Goal: Obtain resource: Download file/media

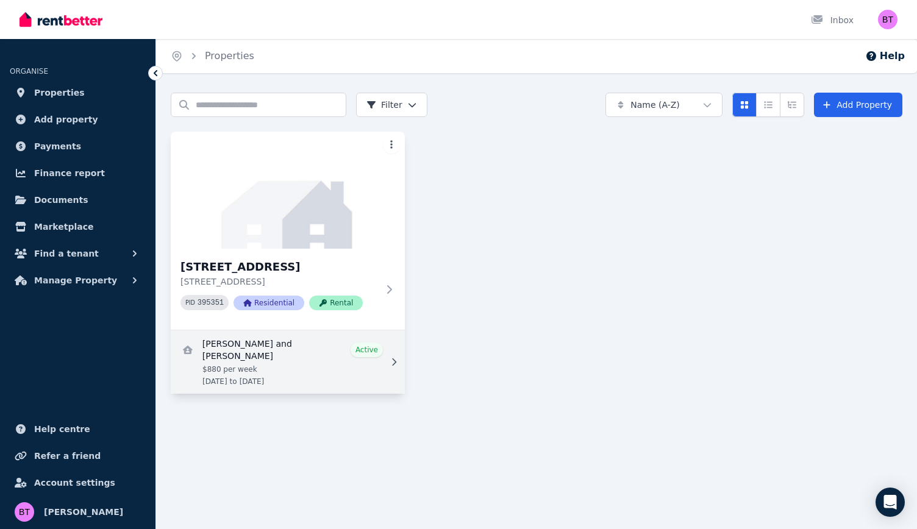
click at [318, 347] on link "View details for David and Elthea Haywood" at bounding box center [288, 361] width 234 height 63
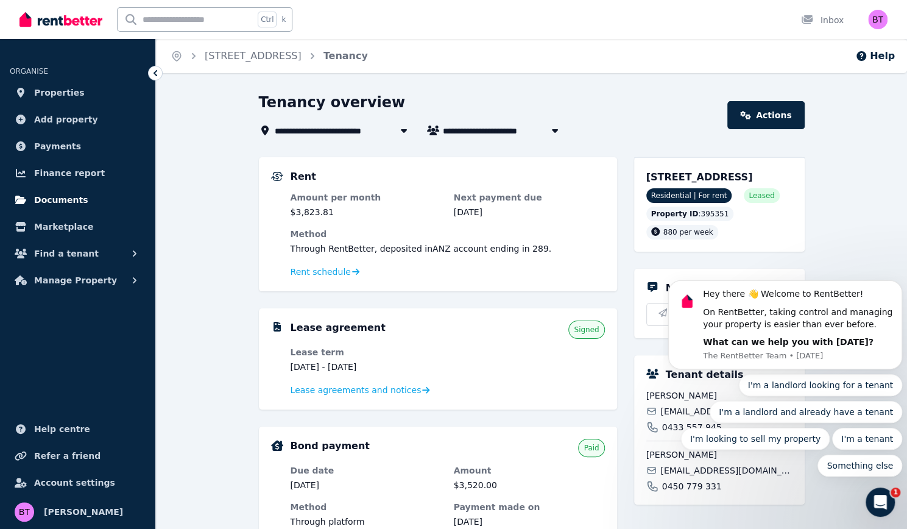
click at [61, 196] on span "Documents" at bounding box center [61, 200] width 54 height 15
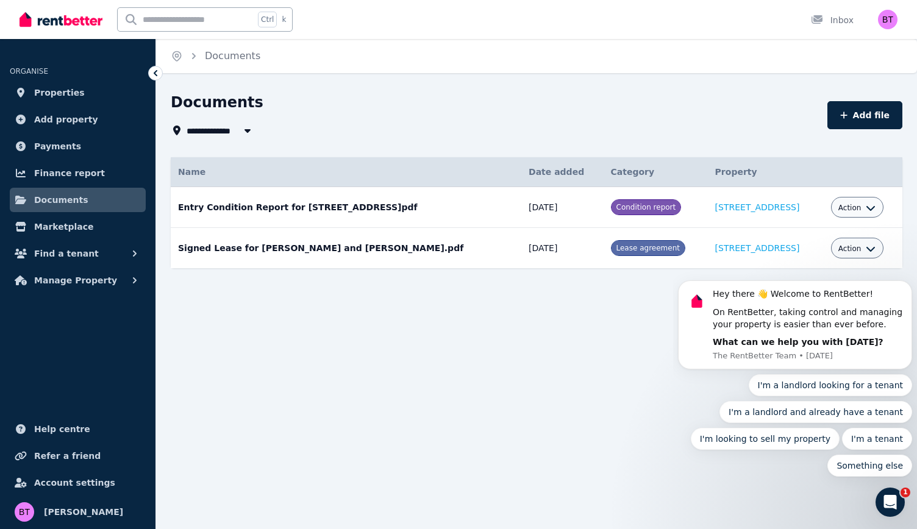
click at [849, 210] on body "Hey there 👋 Welcome to RentBetter! On RentBetter, taking control and managing y…" at bounding box center [795, 330] width 234 height 322
click at [859, 207] on body "Hey there 👋 Welcome to RentBetter! On RentBetter, taking control and managing y…" at bounding box center [795, 330] width 234 height 322
click at [891, 498] on icon "Open Intercom Messenger" at bounding box center [890, 502] width 20 height 20
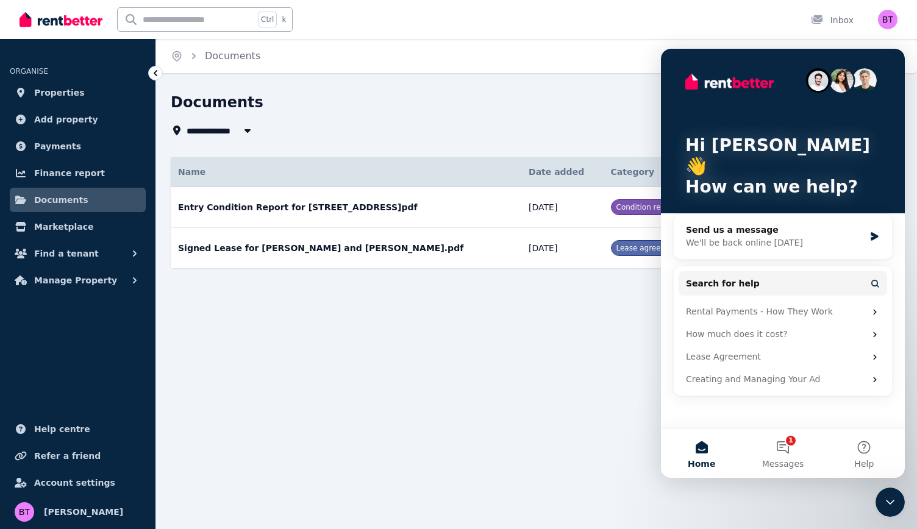
click at [894, 512] on div "Close Intercom Messenger" at bounding box center [889, 502] width 29 height 29
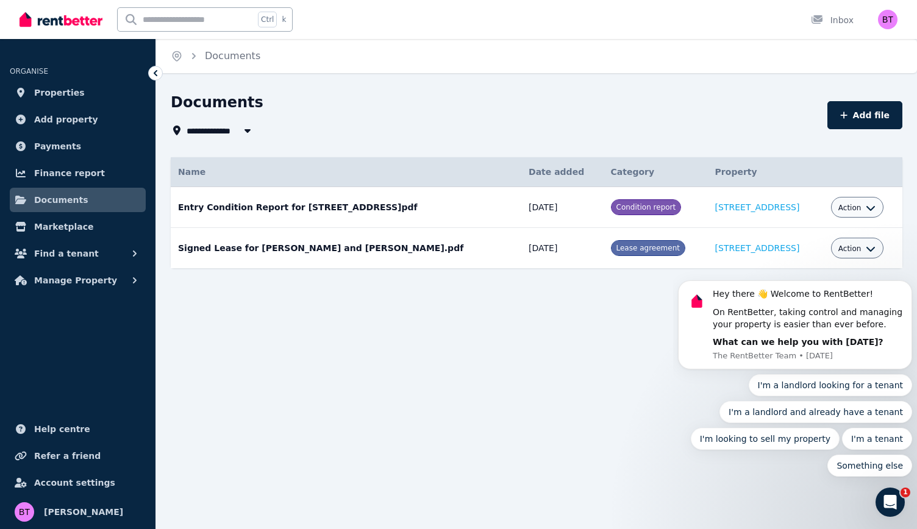
click at [860, 210] on body "Hey there 👋 Welcome to RentBetter! On RentBetter, taking control and managing y…" at bounding box center [795, 330] width 234 height 322
click at [842, 204] on body "Hey there 👋 Welcome to RentBetter! On RentBetter, taking control and managing y…" at bounding box center [795, 330] width 234 height 322
click at [857, 207] on body "Hey there 👋 Welcome to RentBetter! On RentBetter, taking control and managing y…" at bounding box center [795, 330] width 234 height 322
click at [862, 207] on body "Hey there 👋 Welcome to RentBetter! On RentBetter, taking control and managing y…" at bounding box center [795, 330] width 234 height 322
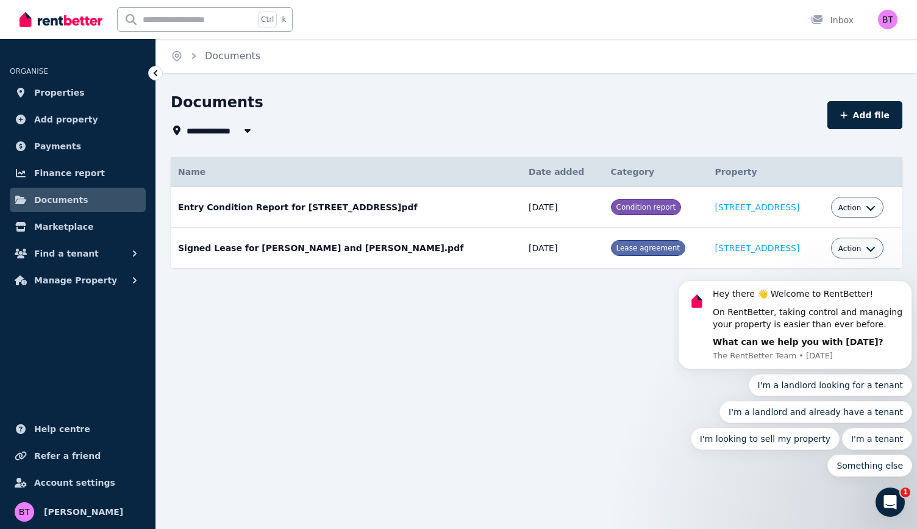
click at [837, 204] on body "Hey there 👋 Welcome to RentBetter! On RentBetter, taking control and managing y…" at bounding box center [795, 330] width 234 height 322
click at [862, 208] on body "Hey there 👋 Welcome to RentBetter! On RentBetter, taking control and managing y…" at bounding box center [795, 330] width 234 height 322
click at [240, 130] on button "button" at bounding box center [247, 130] width 22 height 15
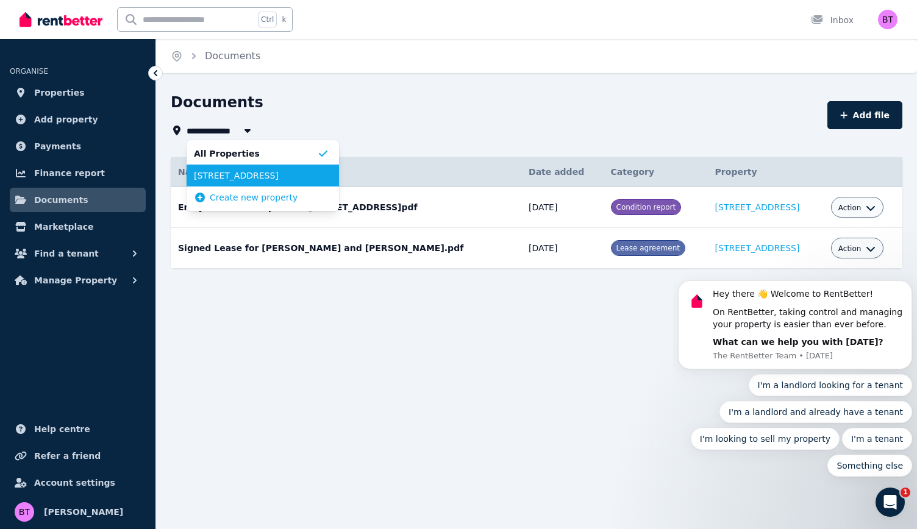
click at [243, 171] on span "22 Sunnyside Ave, Nunawading" at bounding box center [255, 175] width 123 height 12
type input "**********"
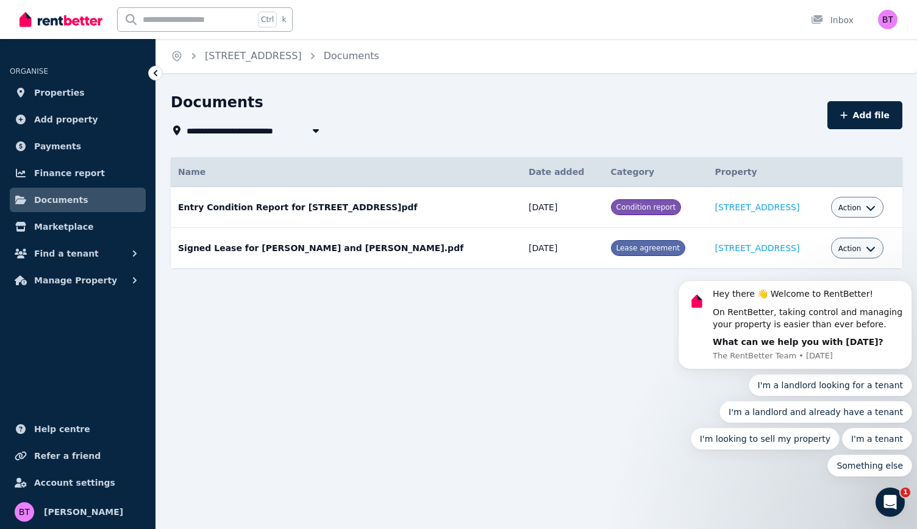
click at [851, 208] on body "Hey there 👋 Welcome to RentBetter! On RentBetter, taking control and managing y…" at bounding box center [795, 330] width 234 height 322
click at [854, 467] on button "Something else" at bounding box center [869, 466] width 85 height 22
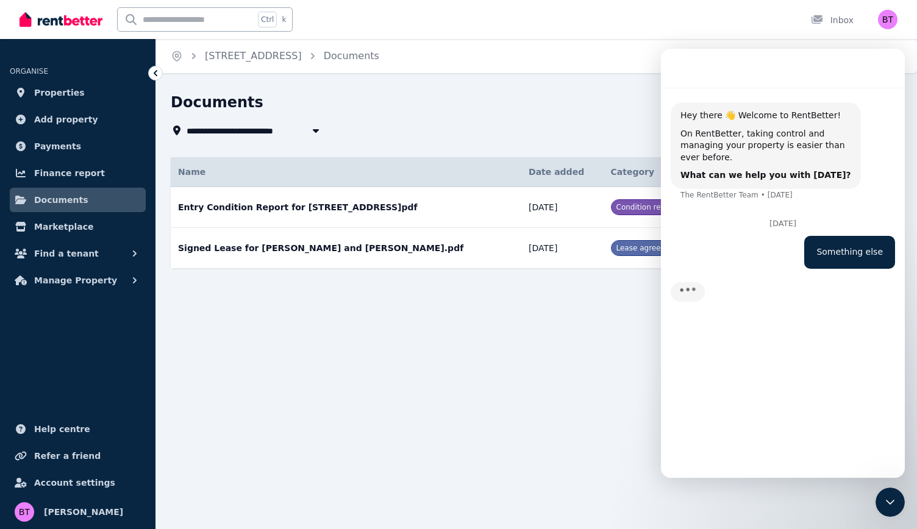
click at [893, 505] on icon "Close Intercom Messenger" at bounding box center [889, 502] width 15 height 15
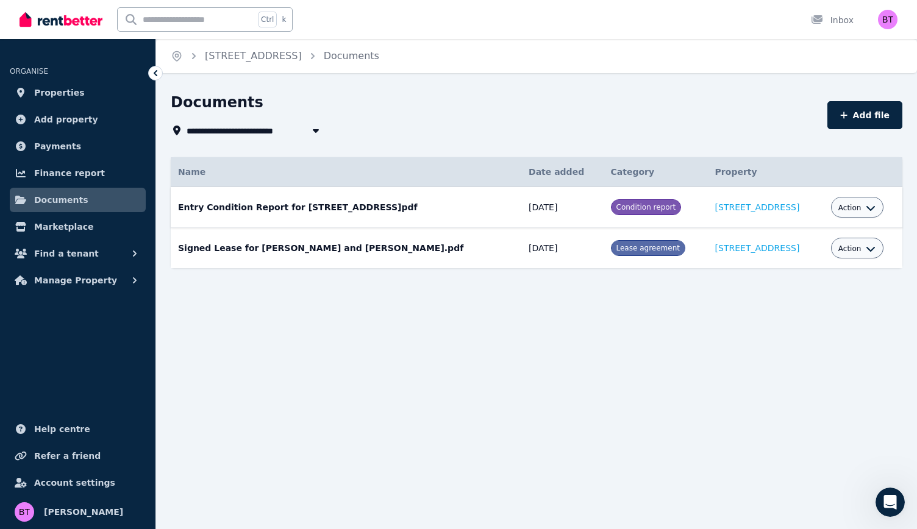
click at [856, 207] on span "Action" at bounding box center [849, 208] width 23 height 10
click at [808, 255] on link "View" at bounding box center [819, 257] width 117 height 22
click at [845, 207] on span "Action" at bounding box center [849, 208] width 23 height 10
click at [795, 255] on link "View" at bounding box center [819, 257] width 117 height 22
click at [851, 204] on span "Action" at bounding box center [849, 208] width 23 height 10
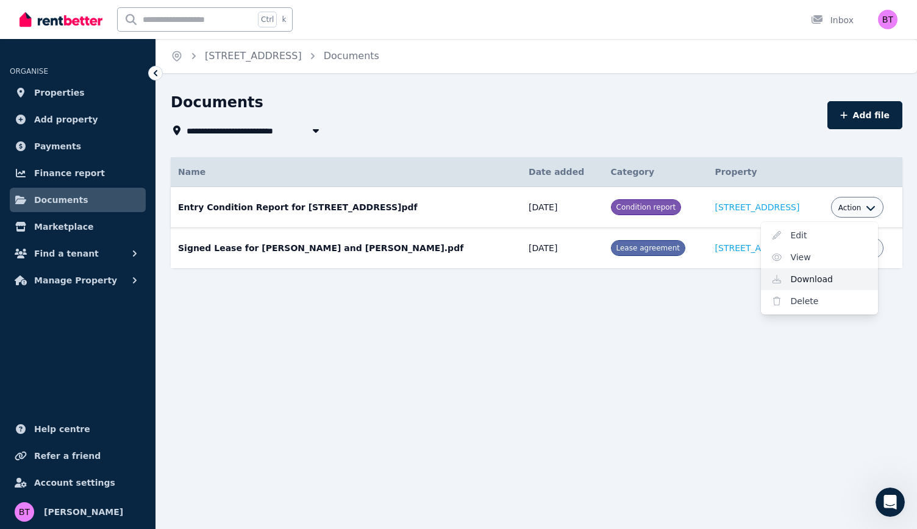
click at [812, 280] on link "Download" at bounding box center [819, 279] width 117 height 22
